Goal: Task Accomplishment & Management: Complete application form

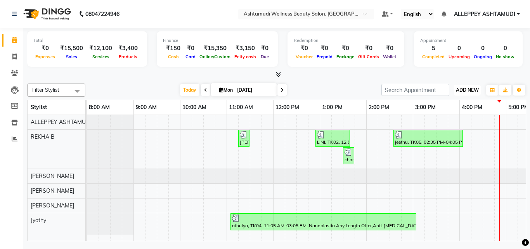
click at [472, 88] on span "ADD NEW" at bounding box center [467, 90] width 23 height 6
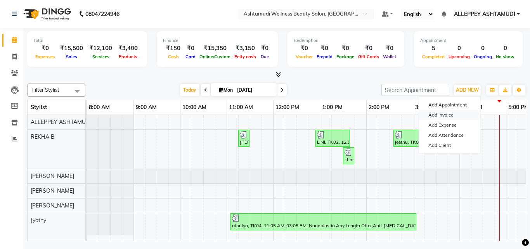
click at [449, 117] on link "Add Invoice" at bounding box center [449, 115] width 61 height 10
select select "service"
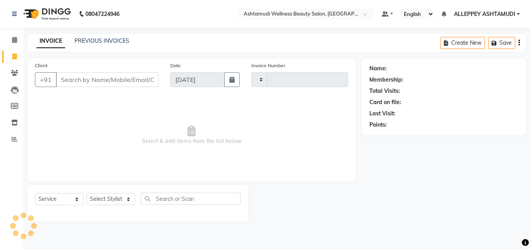
type input "1370"
select select "4626"
click at [148, 82] on input "Client" at bounding box center [107, 79] width 103 height 15
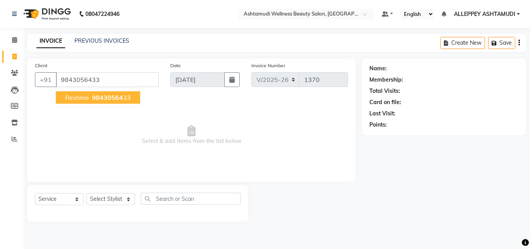
type input "9843056433"
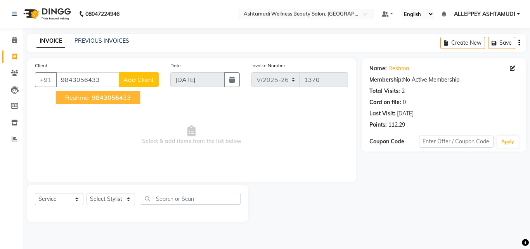
click at [111, 97] on span "98430564" at bounding box center [107, 98] width 31 height 8
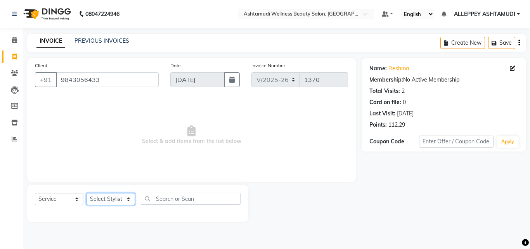
click at [107, 201] on select "Select Stylist ALLEPPEY ASHTAMUDI Jyothy [PERSON_NAME] [PERSON_NAME]" at bounding box center [111, 199] width 49 height 12
select select "57585"
click at [87, 193] on select "Select Stylist ALLEPPEY ASHTAMUDI Jyothy [PERSON_NAME] [PERSON_NAME]" at bounding box center [111, 199] width 49 height 12
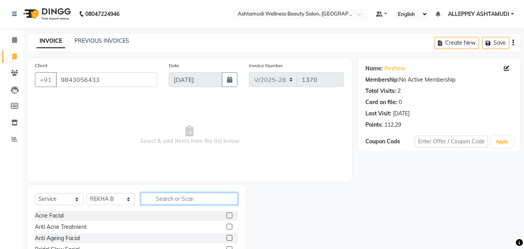
click at [156, 196] on input "text" at bounding box center [189, 199] width 97 height 12
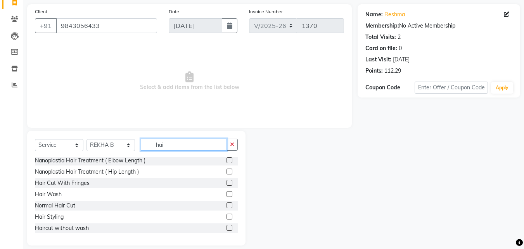
scroll to position [62, 0]
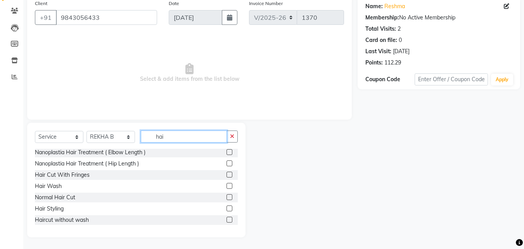
type input "hai"
click at [227, 219] on label at bounding box center [230, 220] width 6 height 6
click at [227, 219] on input "checkbox" at bounding box center [229, 219] width 5 height 5
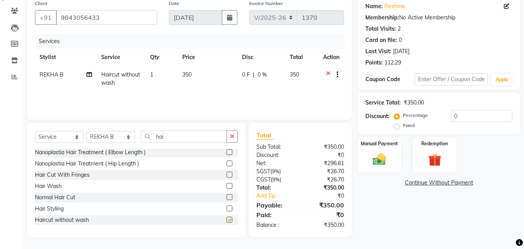
checkbox input "false"
click at [377, 150] on div "Manual Payment" at bounding box center [379, 154] width 45 height 37
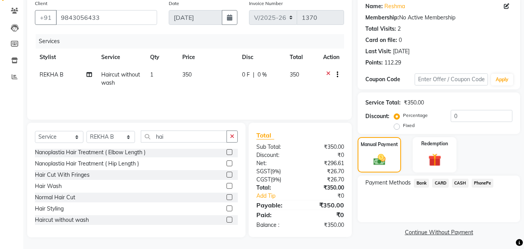
click at [476, 184] on span "PhonePe" at bounding box center [483, 183] width 22 height 9
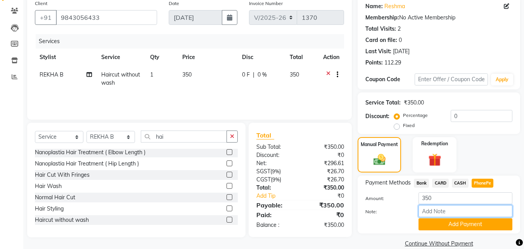
click at [450, 213] on input "Note:" at bounding box center [466, 211] width 94 height 12
type input "[PERSON_NAME]"
click at [463, 230] on button "Add Payment" at bounding box center [466, 224] width 94 height 12
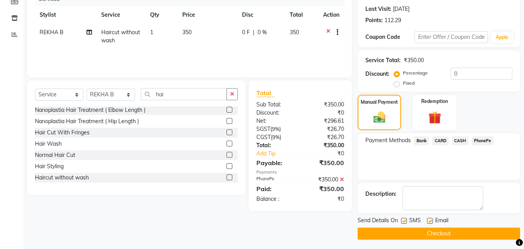
scroll to position [107, 0]
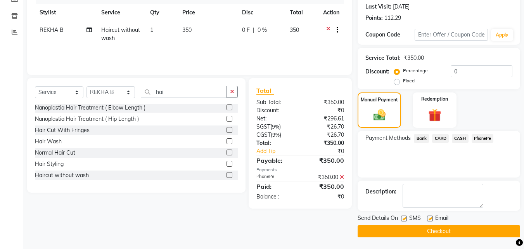
click at [464, 230] on button "Checkout" at bounding box center [439, 231] width 163 height 12
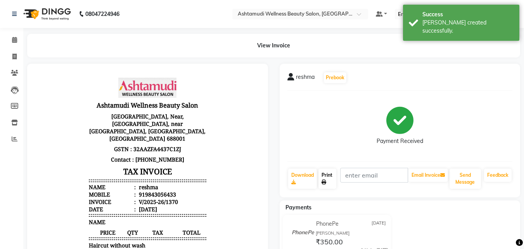
click at [326, 174] on link "Print" at bounding box center [328, 178] width 18 height 20
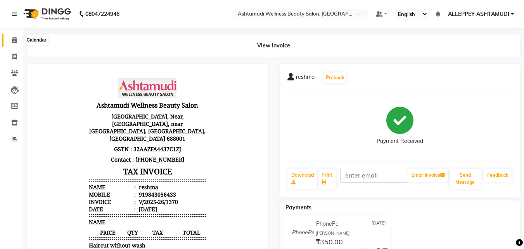
click at [14, 42] on icon at bounding box center [14, 40] width 5 height 6
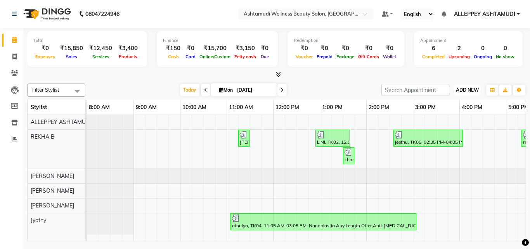
click at [474, 90] on span "ADD NEW" at bounding box center [467, 90] width 23 height 6
click at [474, 92] on span "ADD NEW" at bounding box center [467, 90] width 23 height 6
click at [468, 92] on span "ADD NEW" at bounding box center [467, 90] width 23 height 6
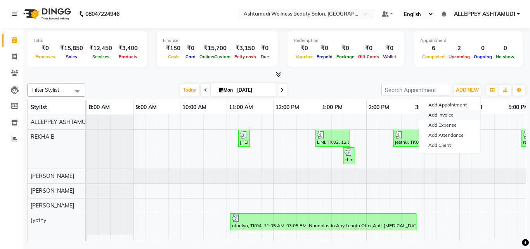
click at [450, 113] on link "Add Invoice" at bounding box center [449, 115] width 61 height 10
select select "service"
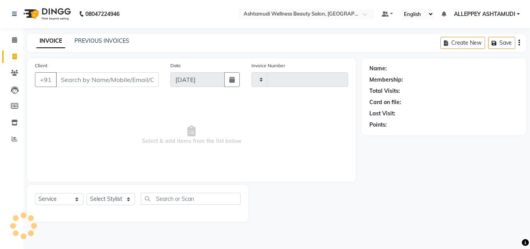
type input "1371"
select select "4626"
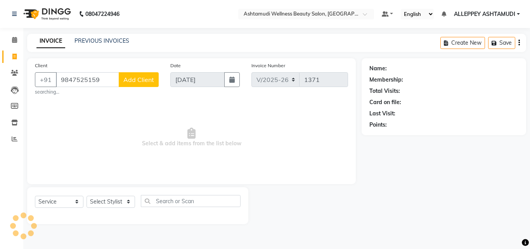
type input "9847525159"
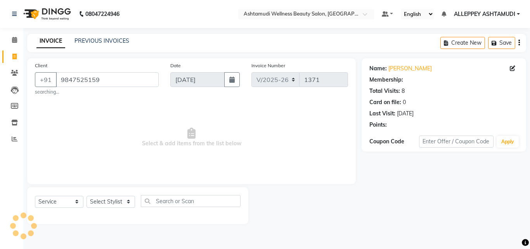
select select "1: Object"
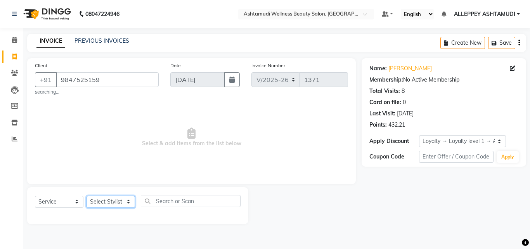
click at [115, 202] on select "Select Stylist ALLEPPEY ASHTAMUDI Jyothy [PERSON_NAME] [PERSON_NAME]" at bounding box center [111, 202] width 49 height 12
select select "57585"
click at [87, 196] on select "Select Stylist ALLEPPEY ASHTAMUDI Jyothy [PERSON_NAME] [PERSON_NAME]" at bounding box center [111, 202] width 49 height 12
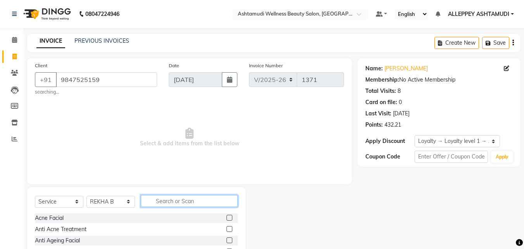
click at [155, 198] on input "text" at bounding box center [189, 201] width 97 height 12
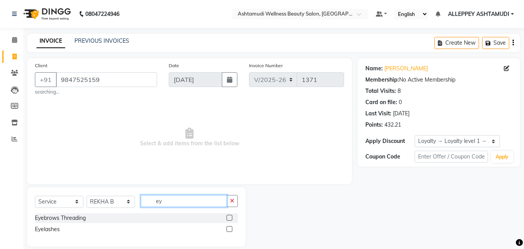
type input "ey"
click at [230, 217] on label at bounding box center [230, 218] width 6 height 6
click at [230, 217] on input "checkbox" at bounding box center [229, 217] width 5 height 5
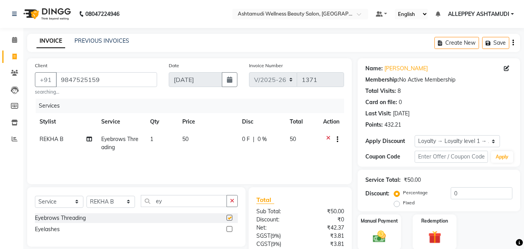
checkbox input "false"
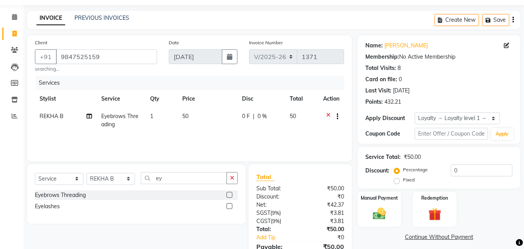
scroll to position [64, 0]
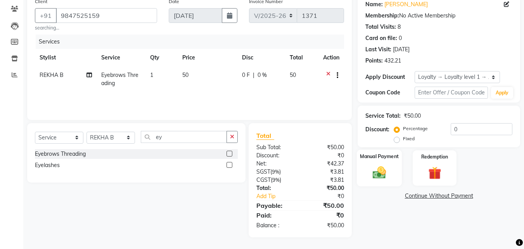
click at [381, 156] on label "Manual Payment" at bounding box center [379, 156] width 39 height 7
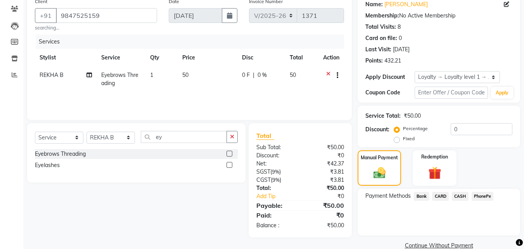
click at [461, 194] on span "CASH" at bounding box center [460, 196] width 17 height 9
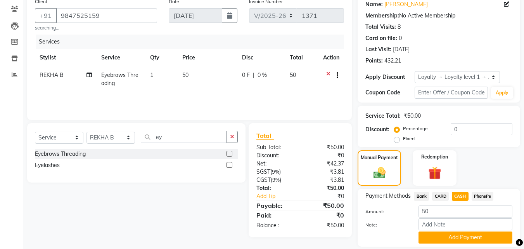
scroll to position [89, 0]
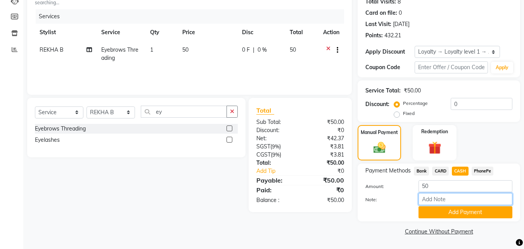
click at [461, 194] on input "Note:" at bounding box center [466, 199] width 94 height 12
type input "[PERSON_NAME]"
click at [460, 217] on button "Add Payment" at bounding box center [466, 212] width 94 height 12
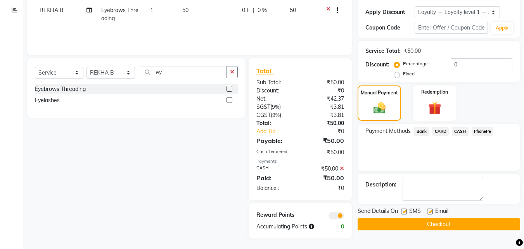
scroll to position [130, 0]
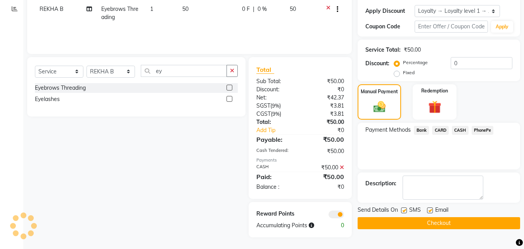
click at [460, 220] on button "Checkout" at bounding box center [439, 223] width 163 height 12
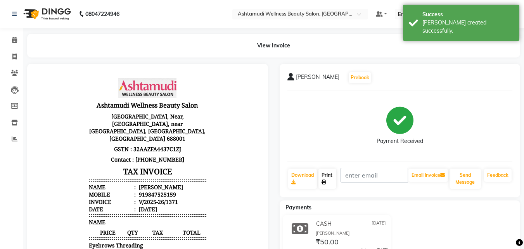
click at [326, 172] on link "Print" at bounding box center [328, 178] width 18 height 20
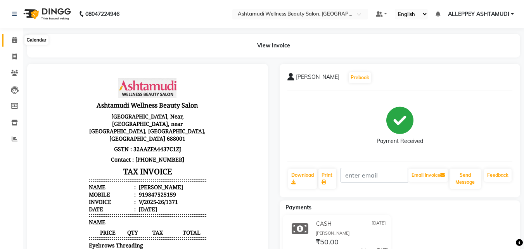
click at [12, 39] on icon at bounding box center [14, 40] width 5 height 6
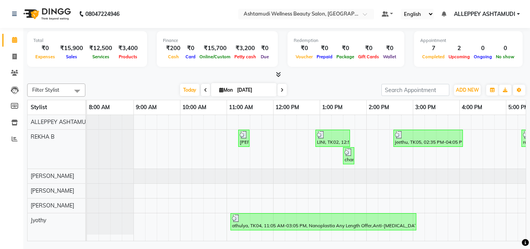
click at [194, 147] on div "[PERSON_NAME], TK06, 06:00 PM-06:15 PM, Eyebrows Threading [GEOGRAPHIC_DATA], T…" at bounding box center [390, 178] width 606 height 126
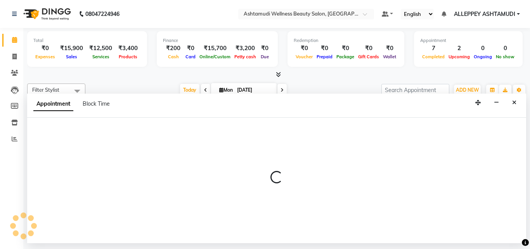
select select "57585"
select select "tentative"
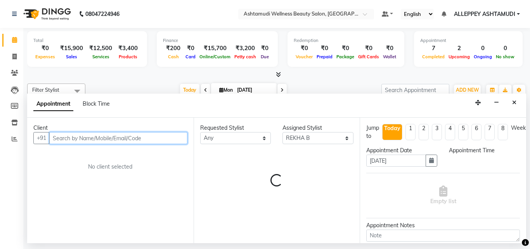
select select "600"
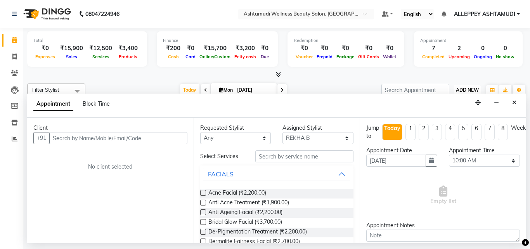
click at [471, 88] on span "ADD NEW" at bounding box center [467, 90] width 23 height 6
click at [512, 103] on icon "Close" at bounding box center [514, 102] width 4 height 5
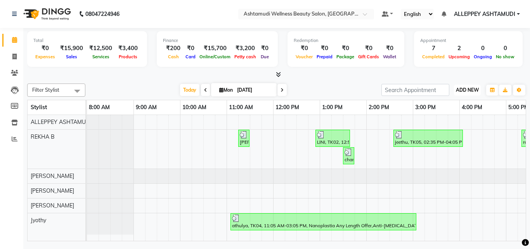
click at [476, 91] on span "ADD NEW" at bounding box center [467, 90] width 23 height 6
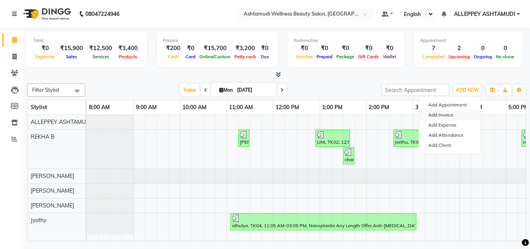
click at [447, 114] on link "Add Invoice" at bounding box center [449, 115] width 61 height 10
select select "service"
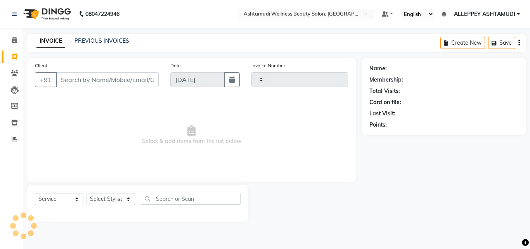
type input "1372"
select select "4626"
type input "7394932634"
click at [136, 83] on button "Add Client" at bounding box center [139, 79] width 40 height 15
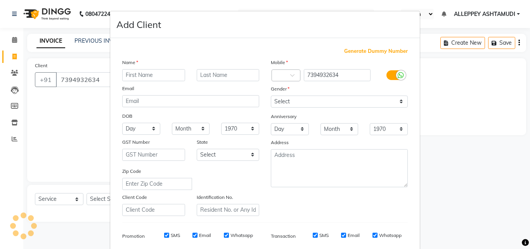
click at [146, 75] on input "text" at bounding box center [153, 75] width 63 height 12
click at [132, 76] on input "sarutha" at bounding box center [153, 75] width 63 height 12
click at [132, 73] on input "sarutha" at bounding box center [153, 75] width 63 height 12
click at [135, 76] on input "sarutha" at bounding box center [153, 75] width 63 height 12
type input "[PERSON_NAME]"
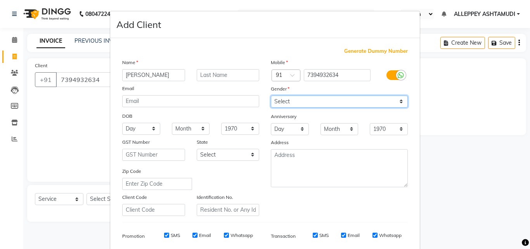
click at [288, 102] on select "Select [DEMOGRAPHIC_DATA] [DEMOGRAPHIC_DATA] Other Prefer Not To Say" at bounding box center [339, 101] width 137 height 12
select select "[DEMOGRAPHIC_DATA]"
click at [271, 95] on select "Select [DEMOGRAPHIC_DATA] [DEMOGRAPHIC_DATA] Other Prefer Not To Say" at bounding box center [339, 101] width 137 height 12
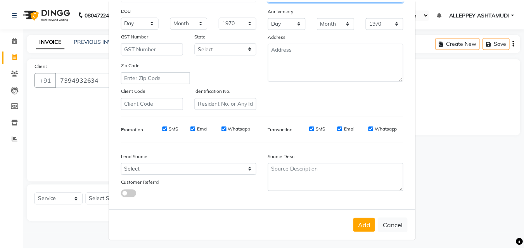
scroll to position [109, 0]
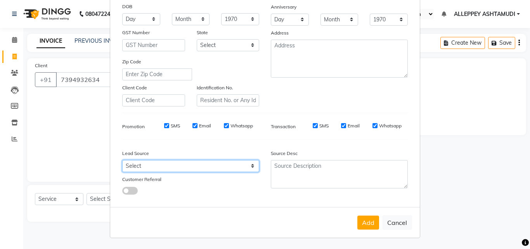
click at [212, 167] on select "Select Walk-in Referral Internet Friend Word of Mouth Advertisement Facebook Ju…" at bounding box center [190, 166] width 137 height 12
select select "31316"
click at [122, 160] on select "Select Walk-in Referral Internet Friend Word of Mouth Advertisement Facebook Ju…" at bounding box center [190, 166] width 137 height 12
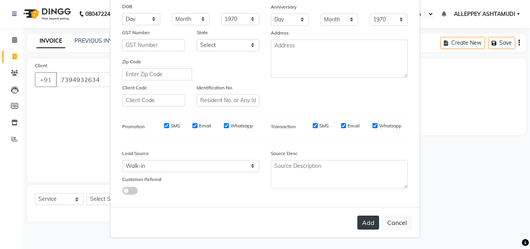
click at [364, 217] on button "Add" at bounding box center [369, 222] width 22 height 14
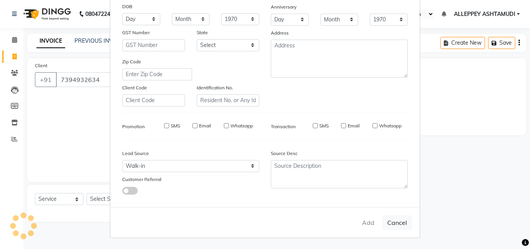
select select
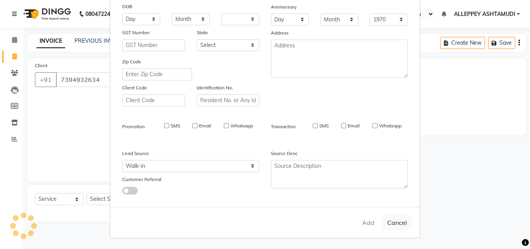
select select
checkbox input "false"
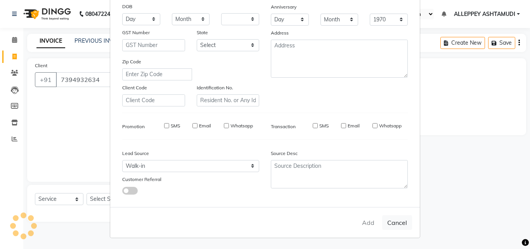
checkbox input "false"
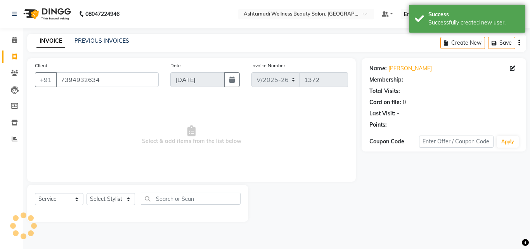
select select "1: Object"
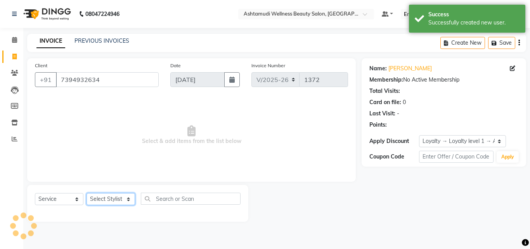
click at [94, 196] on select "Select Stylist ALLEPPEY ASHTAMUDI Jyothy [PERSON_NAME] [PERSON_NAME]" at bounding box center [111, 199] width 49 height 12
select select "57585"
click at [87, 193] on select "Select Stylist ALLEPPEY ASHTAMUDI Jyothy [PERSON_NAME] [PERSON_NAME]" at bounding box center [111, 199] width 49 height 12
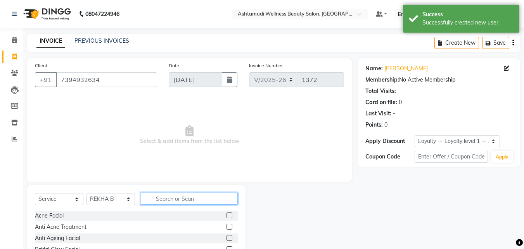
click at [165, 193] on input "text" at bounding box center [189, 199] width 97 height 12
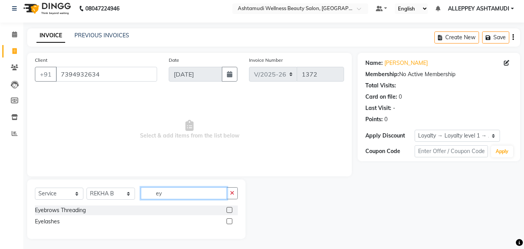
scroll to position [7, 0]
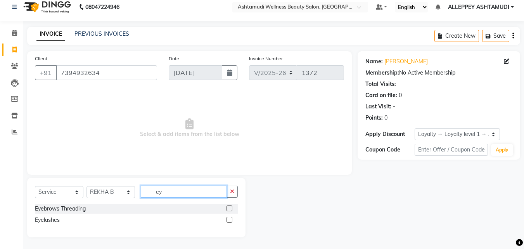
type input "ey"
click at [227, 207] on label at bounding box center [230, 208] width 6 height 6
click at [227, 207] on input "checkbox" at bounding box center [229, 208] width 5 height 5
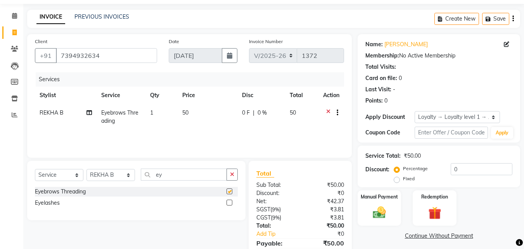
checkbox input "false"
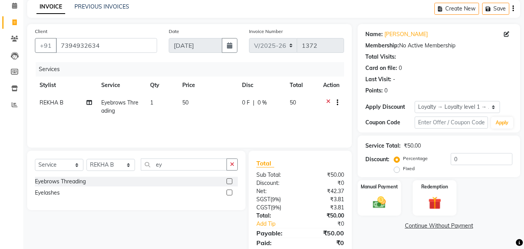
scroll to position [62, 0]
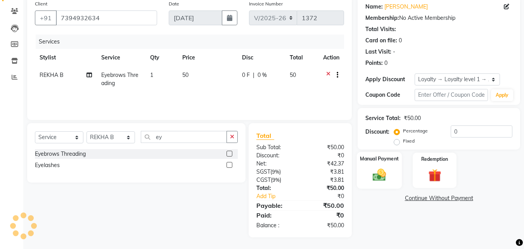
click at [370, 161] on label "Manual Payment" at bounding box center [379, 158] width 39 height 7
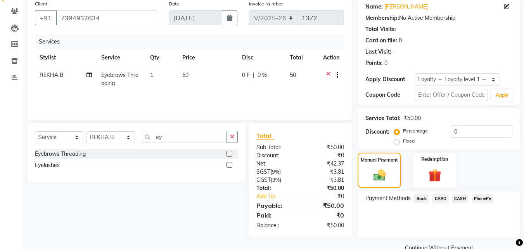
click at [463, 198] on span "CASH" at bounding box center [460, 198] width 17 height 9
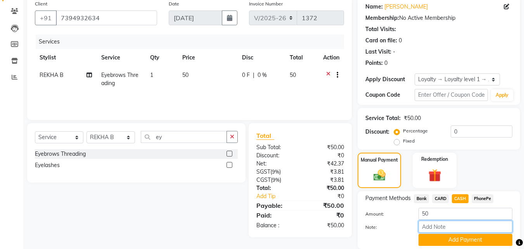
click at [457, 225] on input "Note:" at bounding box center [466, 227] width 94 height 12
type input "[PERSON_NAME]"
click at [475, 239] on button "Add Payment" at bounding box center [466, 240] width 94 height 12
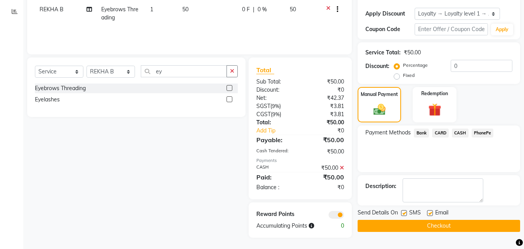
scroll to position [128, 0]
click at [465, 225] on button "Checkout" at bounding box center [439, 225] width 163 height 12
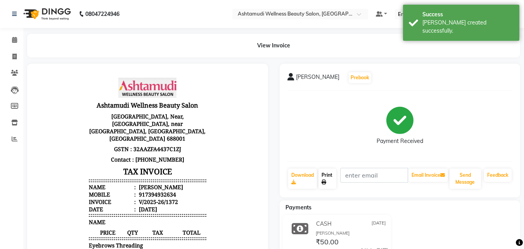
click at [328, 178] on link "Print" at bounding box center [328, 178] width 18 height 20
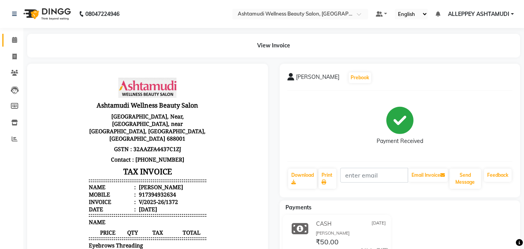
click at [11, 35] on link "Calendar" at bounding box center [11, 40] width 19 height 13
